Goal: Information Seeking & Learning: Learn about a topic

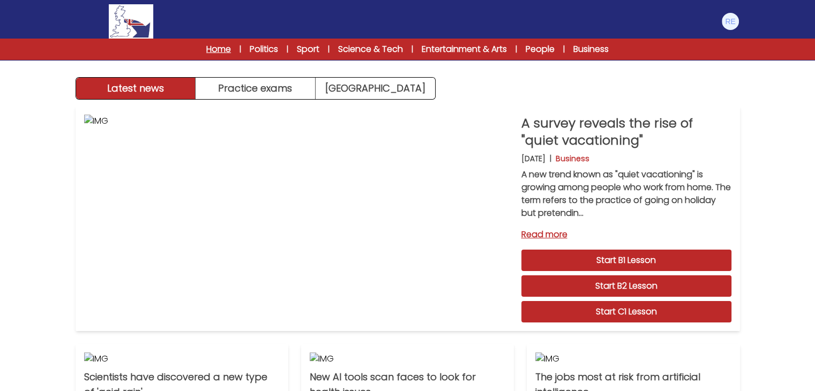
click at [219, 48] on link "Home" at bounding box center [218, 49] width 25 height 13
click at [708, 35] on div "Manage Account My Account Language English Español Français B1 B2 C1 Logout" at bounding box center [408, 21] width 665 height 34
click at [734, 26] on img at bounding box center [730, 21] width 17 height 17
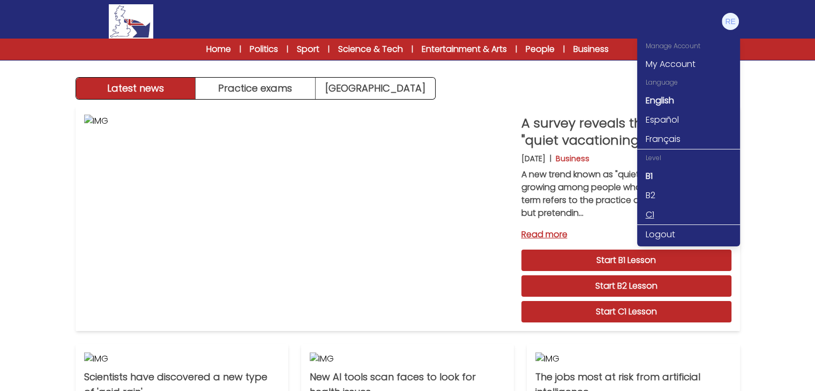
click at [665, 211] on link "C1" at bounding box center [688, 214] width 103 height 19
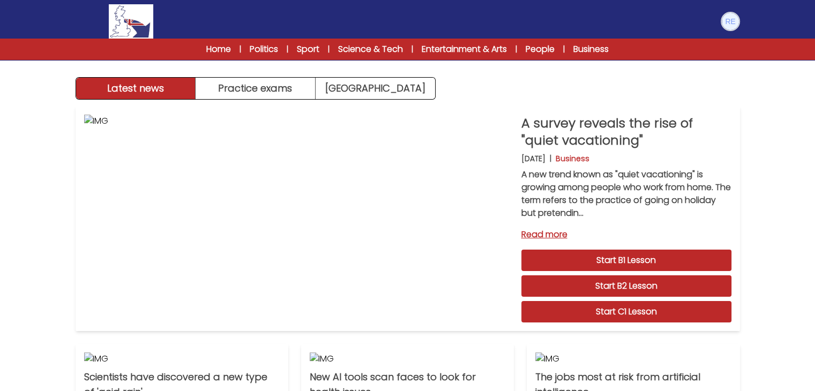
click at [731, 16] on img at bounding box center [730, 21] width 17 height 17
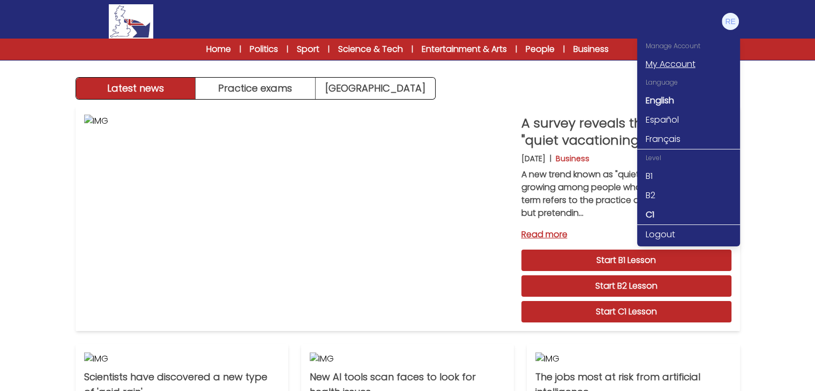
click at [663, 67] on link "My Account" at bounding box center [688, 64] width 103 height 19
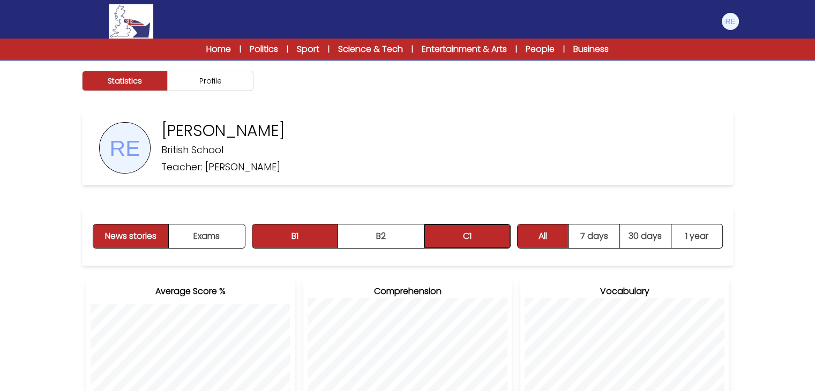
click at [440, 230] on button "C1" at bounding box center [468, 237] width 86 height 24
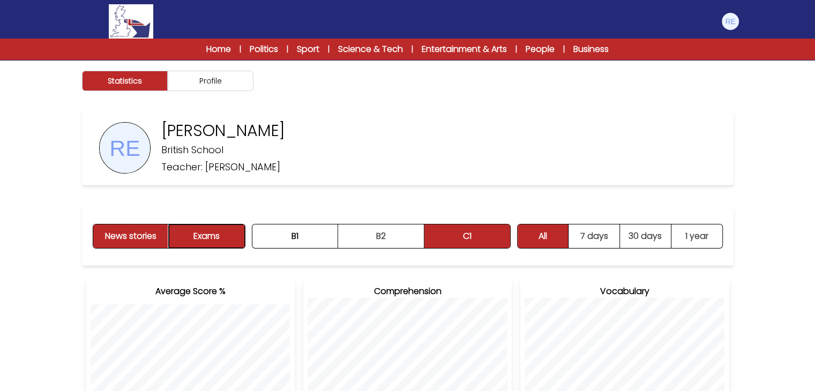
click at [220, 229] on button "Exams" at bounding box center [207, 237] width 76 height 24
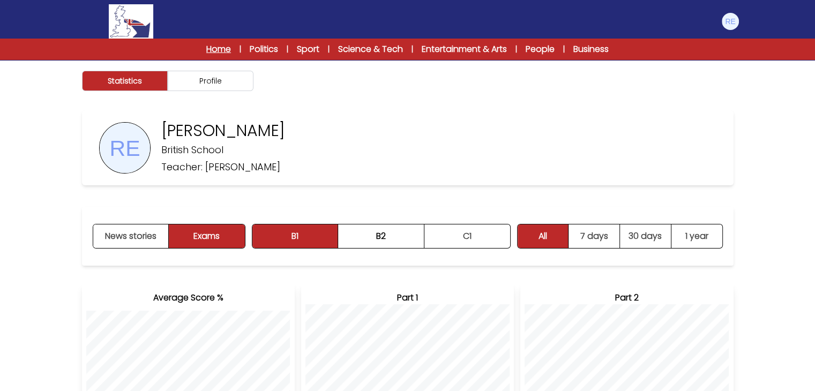
click at [220, 49] on link "Home" at bounding box center [218, 49] width 25 height 13
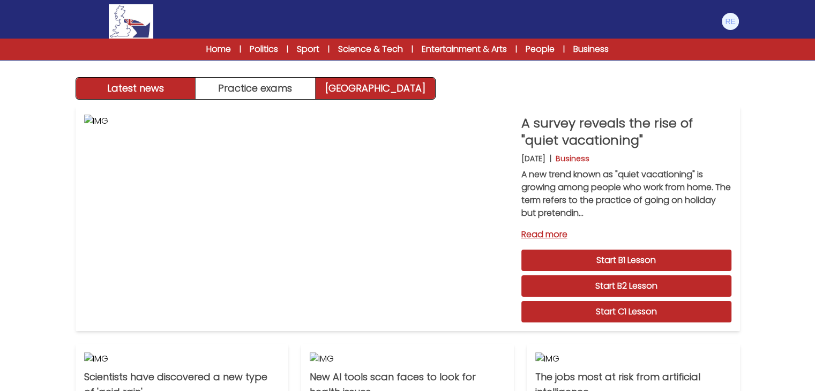
click at [371, 84] on link "[GEOGRAPHIC_DATA]" at bounding box center [376, 88] width 120 height 21
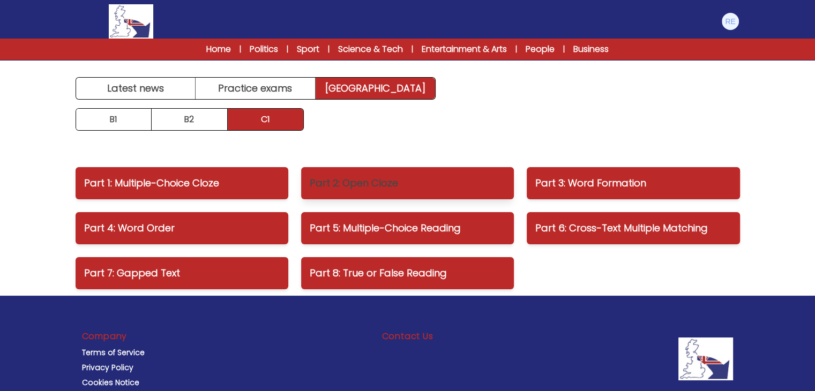
click at [438, 183] on p "Part 2: Open Cloze" at bounding box center [408, 183] width 196 height 15
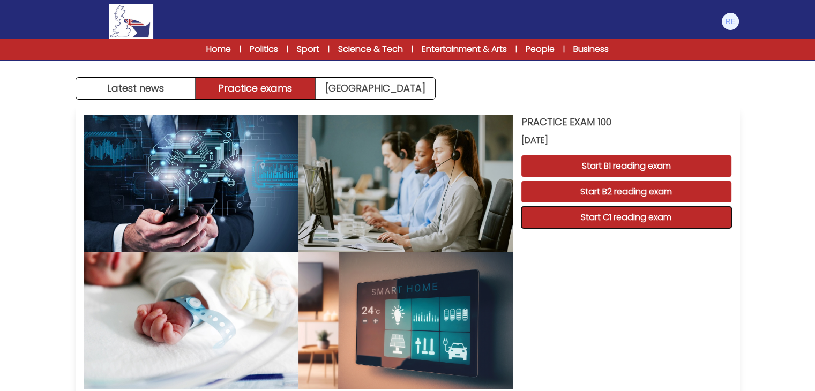
click at [559, 218] on button "Start C1 reading exam" at bounding box center [627, 217] width 210 height 21
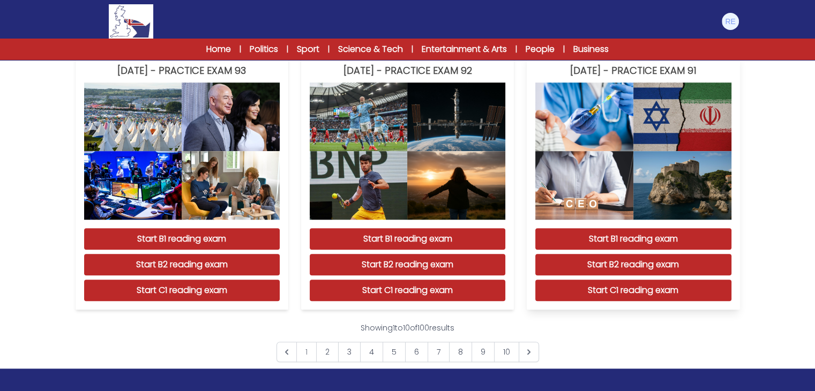
scroll to position [1026, 0]
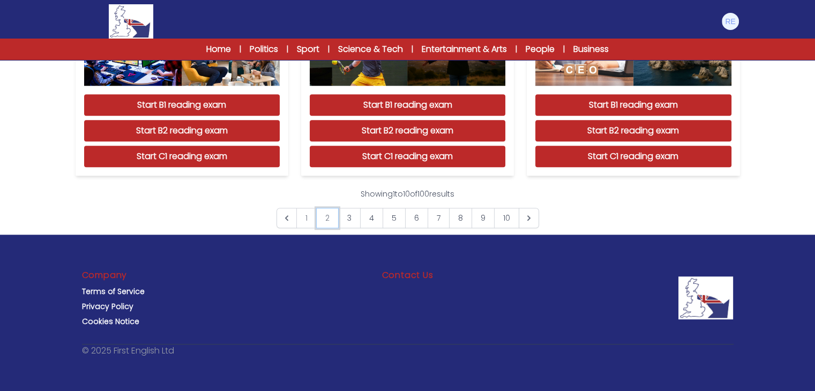
click at [332, 219] on link "2" at bounding box center [327, 218] width 23 height 20
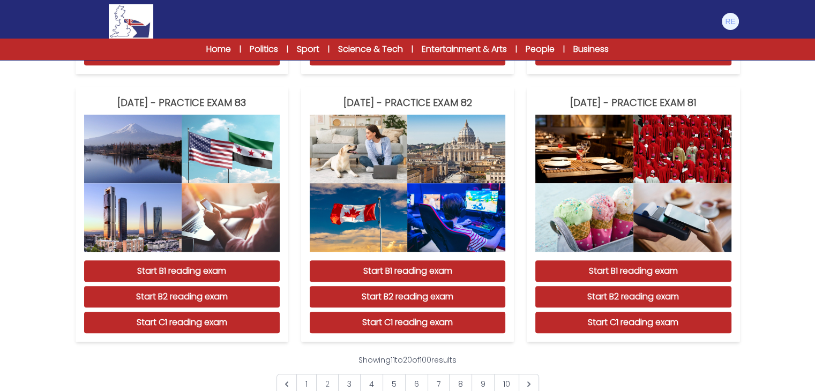
scroll to position [862, 0]
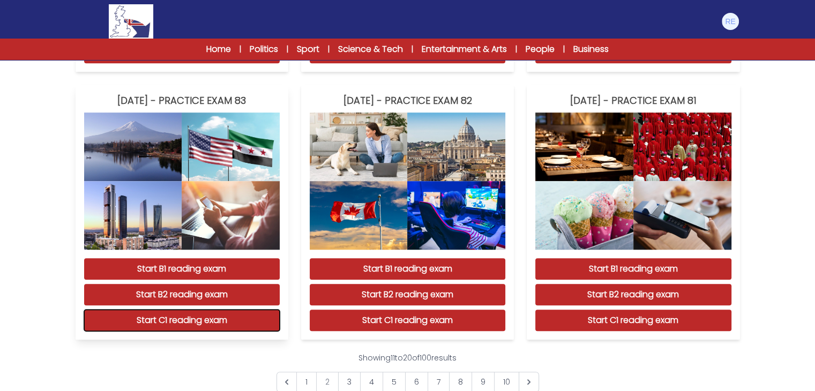
click at [195, 314] on button "Start C1 reading exam" at bounding box center [182, 320] width 196 height 21
